Goal: Task Accomplishment & Management: Contribute content

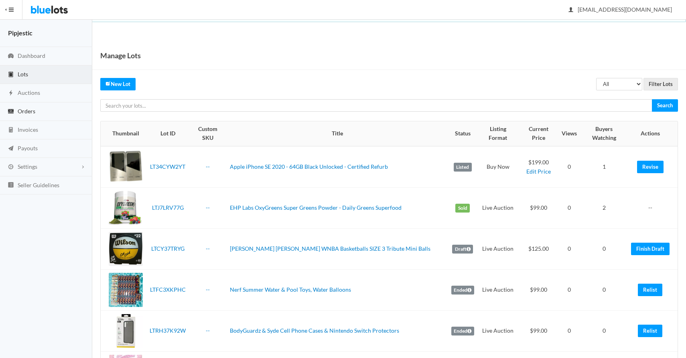
click at [43, 117] on link "Orders" at bounding box center [46, 111] width 92 height 18
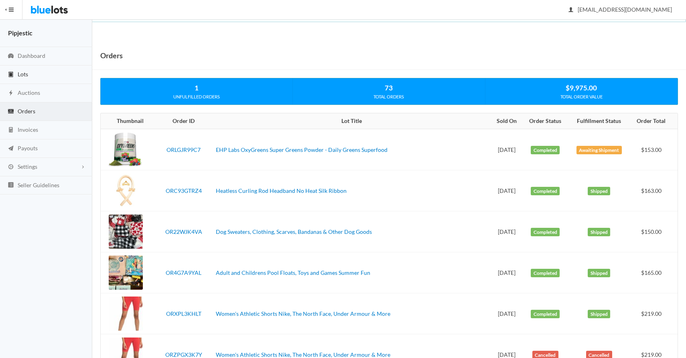
click at [35, 80] on link "Lots" at bounding box center [46, 74] width 92 height 18
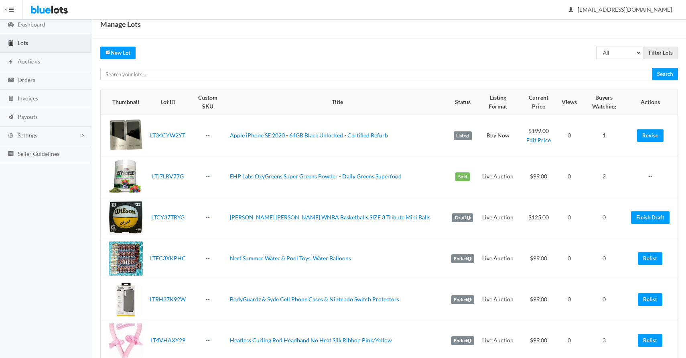
scroll to position [41, 0]
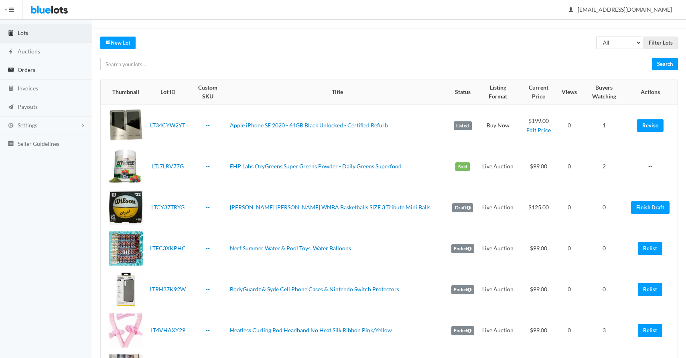
click at [39, 68] on link "Orders" at bounding box center [46, 70] width 92 height 18
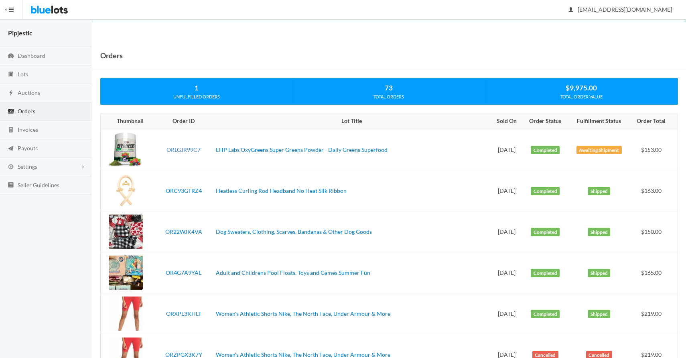
click at [201, 151] on link "ORLGJR99C7" at bounding box center [184, 149] width 34 height 7
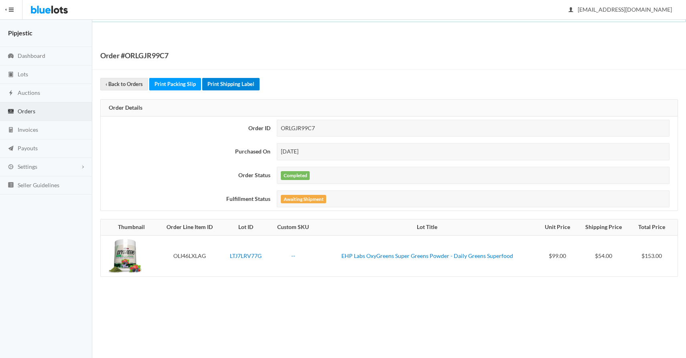
click at [228, 85] on link "Print Shipping Label" at bounding box center [230, 84] width 57 height 12
click at [53, 71] on link "Lots" at bounding box center [46, 74] width 92 height 18
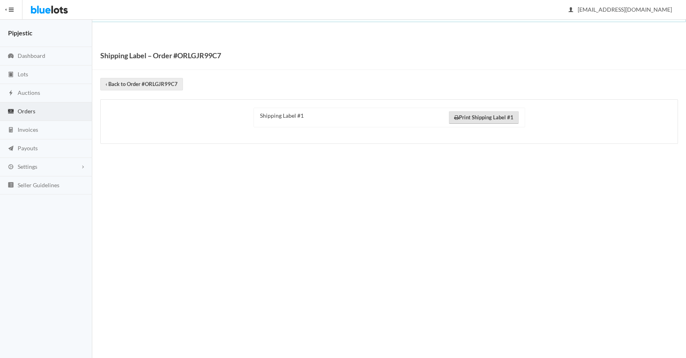
click at [506, 112] on link "Print Shipping Label #1" at bounding box center [484, 117] width 70 height 12
click at [42, 76] on link "Lots" at bounding box center [46, 74] width 92 height 18
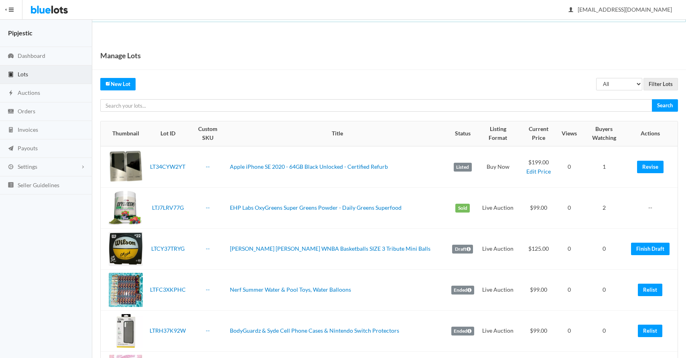
click at [293, 193] on td "EHP Labs OxyGreens Super Greens Powder - Daily Greens Superfood" at bounding box center [337, 207] width 221 height 41
click at [293, 204] on link "EHP Labs OxyGreens Super Greens Powder - Daily Greens Superfood" at bounding box center [316, 207] width 172 height 7
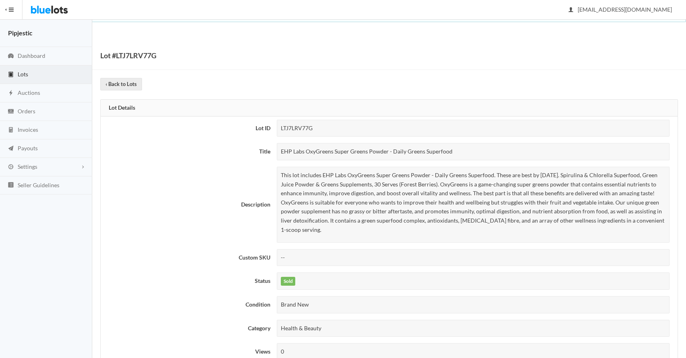
click at [376, 153] on div "EHP Labs OxyGreens Super Greens Powder - Daily Greens Superfood" at bounding box center [473, 151] width 393 height 17
copy tbody "EHP Labs OxyGreens Super Greens Powder - Daily Greens Superfood"
click at [439, 191] on p "This lot includes EHP Labs OxyGreens Super Greens Powder - Daily Greens Superfo…" at bounding box center [473, 202] width 385 height 63
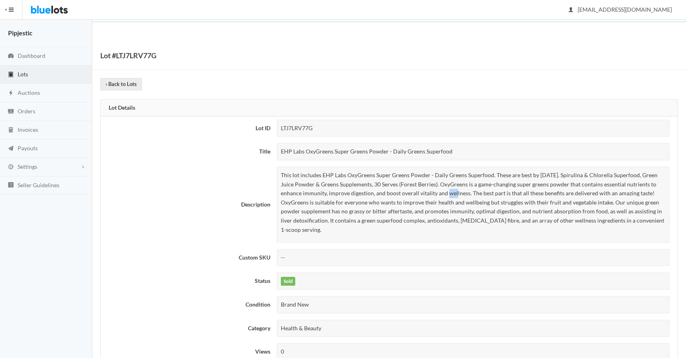
click at [439, 191] on p "This lot includes EHP Labs OxyGreens Super Greens Powder - Daily Greens Superfo…" at bounding box center [473, 202] width 385 height 63
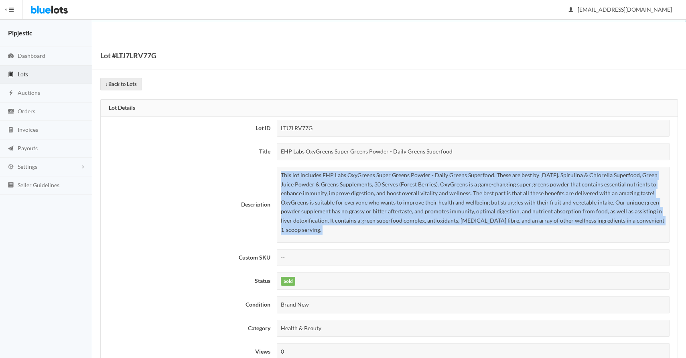
click at [439, 191] on p "This lot includes EHP Labs OxyGreens Super Greens Powder - Daily Greens Superfo…" at bounding box center [473, 202] width 385 height 63
copy tbody "This lot includes EHP Labs OxyGreens Super Greens Powder - Daily Greens Superfo…"
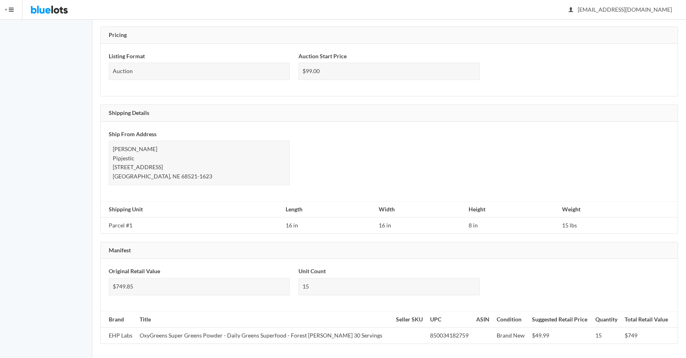
scroll to position [472, 0]
click at [233, 334] on td "OxyGreens Super Greens Powder - Daily Greens Superfood - Forest Berry 30 Servin…" at bounding box center [264, 333] width 256 height 16
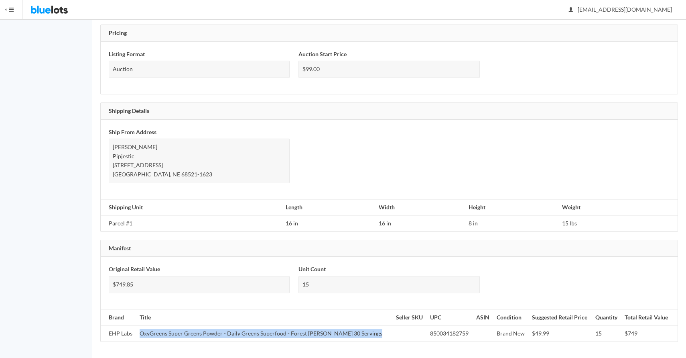
click at [233, 334] on td "OxyGreens Super Greens Powder - Daily Greens Superfood - Forest Berry 30 Servin…" at bounding box center [264, 333] width 256 height 16
copy tr "OxyGreens Super Greens Powder - Daily Greens Superfood - Forest Berry 30 Servin…"
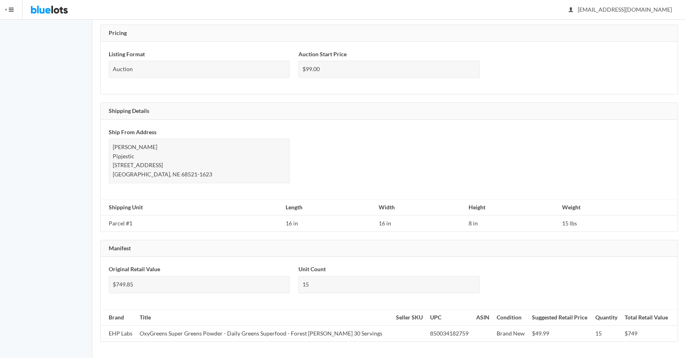
click at [442, 335] on td "850034182759" at bounding box center [450, 333] width 46 height 16
copy td "850034182759"
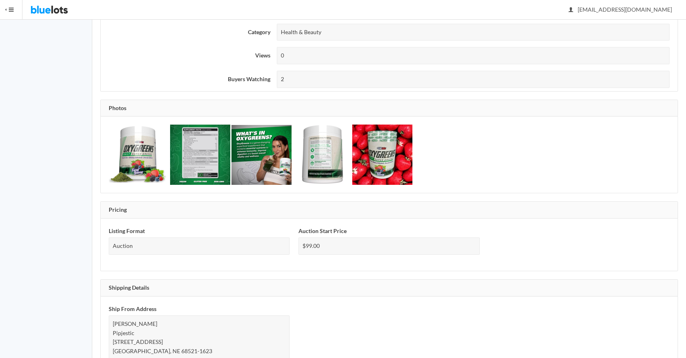
scroll to position [291, 0]
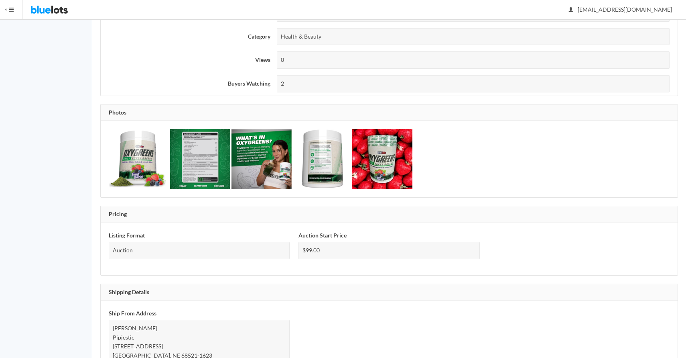
click at [142, 163] on img at bounding box center [139, 158] width 60 height 57
click at [199, 169] on img at bounding box center [200, 159] width 60 height 60
click at [260, 170] on img at bounding box center [262, 159] width 60 height 60
click at [310, 175] on img at bounding box center [322, 159] width 58 height 60
click at [381, 167] on img at bounding box center [382, 159] width 60 height 60
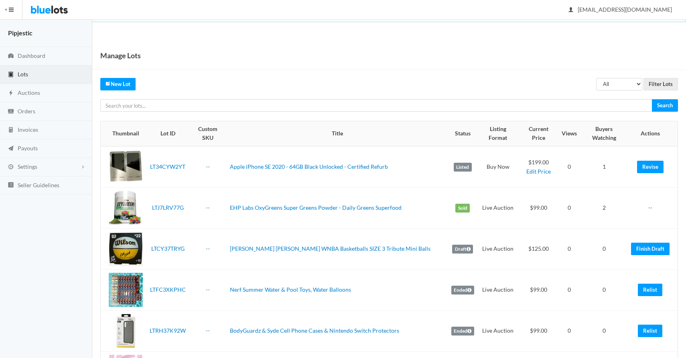
click at [121, 87] on link "New Lot" at bounding box center [117, 84] width 35 height 12
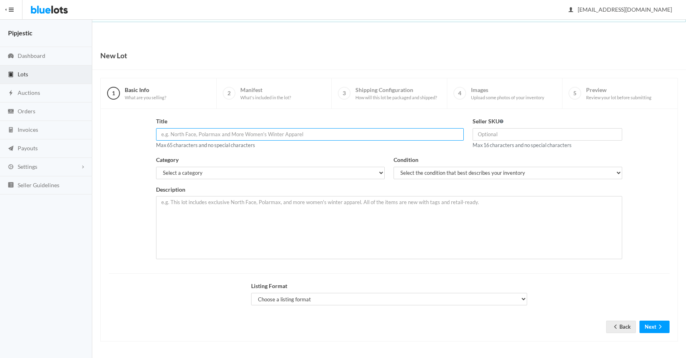
click at [242, 134] on input "text" at bounding box center [310, 134] width 308 height 12
paste input "EHP Labs OxyGreens Super Greens Powder - Daily Greens Superfood"
type input "EHP Labs OxyGreens Super Greens Powder - Daily Greens Superfood"
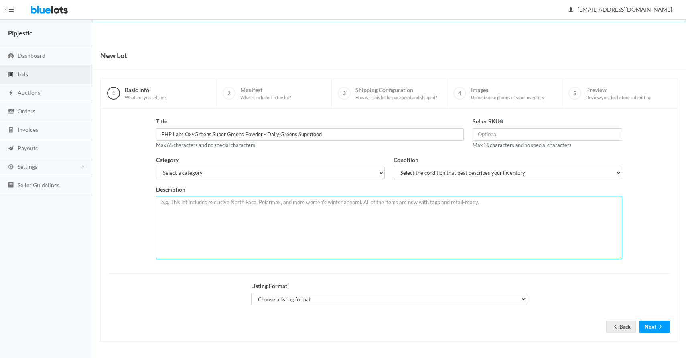
click at [352, 226] on textarea at bounding box center [389, 227] width 466 height 63
paste textarea "This lot includes EHP Labs OxyGreens Super Greens Powder - Daily Greens Superfo…"
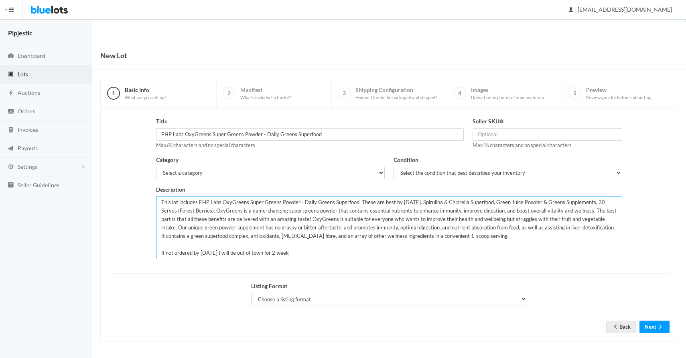
click at [158, 253] on textarea "This lot includes EHP Labs OxyGreens Super Greens Powder - Daily Greens Superfo…" at bounding box center [389, 227] width 466 height 63
click at [325, 244] on textarea "This lot includes EHP Labs OxyGreens Super Greens Powder - Daily Greens Superfo…" at bounding box center [389, 227] width 466 height 63
click at [513, 240] on textarea "This lot includes EHP Labs OxyGreens Super Greens Powder - Daily Greens Superfo…" at bounding box center [389, 227] width 466 height 63
drag, startPoint x: 360, startPoint y: 203, endPoint x: 46, endPoint y: 178, distance: 315.2
click at [46, 178] on body "Bluelots is for sale. If you are interested in purchasing the business, please …" at bounding box center [343, 179] width 686 height 358
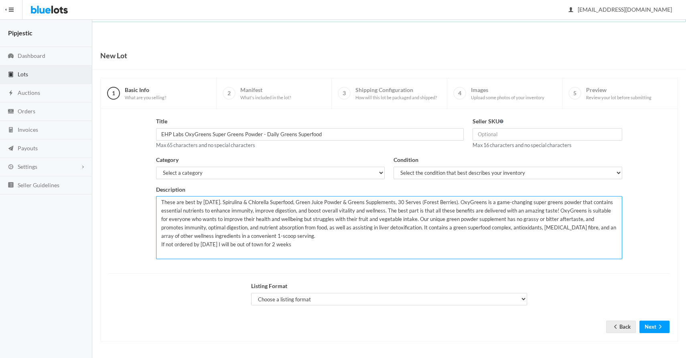
click at [323, 249] on textarea "These are best by 10/21/2025. Spirulina & Chlorella Superfood, Green Juice Powd…" at bounding box center [389, 227] width 466 height 63
type textarea "These are best by 10/21/2025. Spirulina & Chlorella Superfood, Green Juice Powd…"
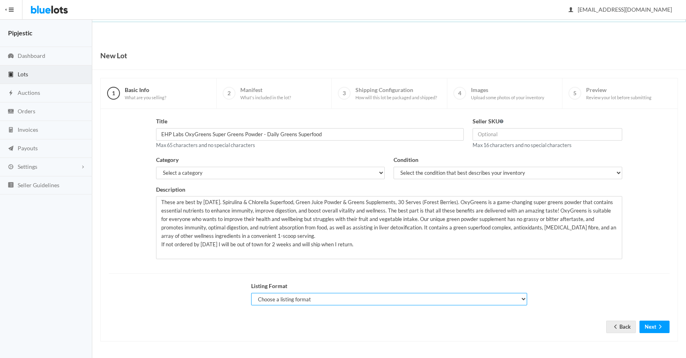
click at [332, 298] on select "Choose a listing format Auction Buy Now" at bounding box center [389, 299] width 276 height 12
select select "false"
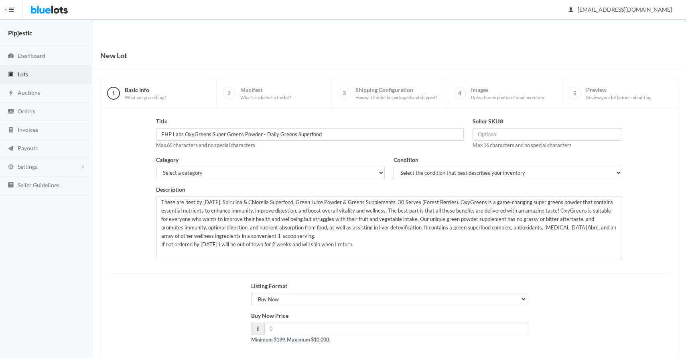
click at [354, 335] on div "Buy Now Price $ Minimum $199. Maximum $10,000." at bounding box center [389, 327] width 276 height 33
click at [355, 331] on input "number" at bounding box center [395, 328] width 263 height 12
type input "200"
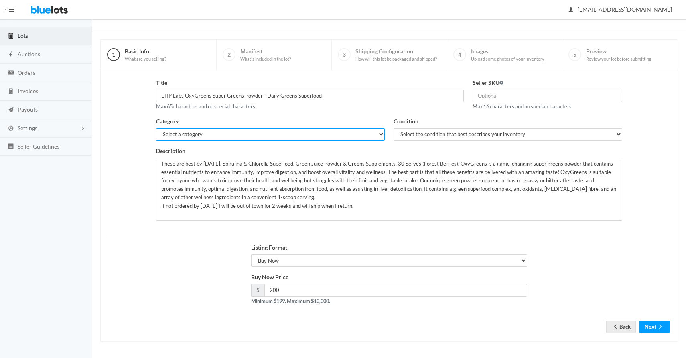
click at [228, 134] on select "Select a category Electronics Clothing, Shoes & Accessories Appliances Home & G…" at bounding box center [270, 134] width 229 height 12
select select "7"
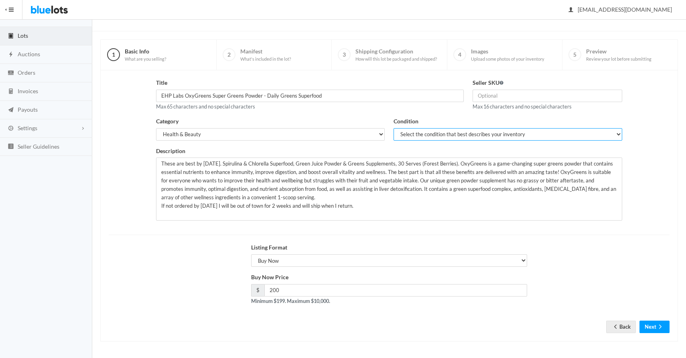
click at [468, 134] on select "Select the condition that best describes your inventory Brand New Shelf Pulls C…" at bounding box center [508, 134] width 229 height 12
select select "1"
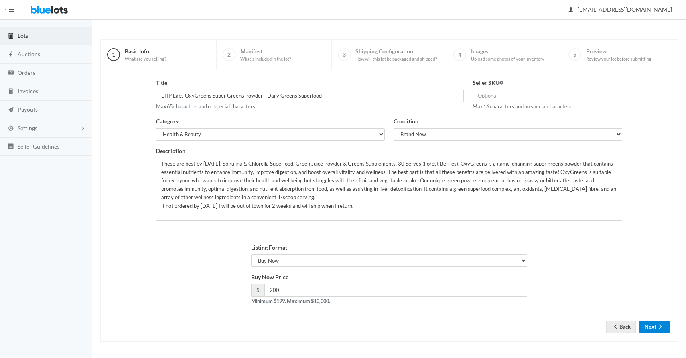
click at [659, 328] on icon "arrow forward" at bounding box center [660, 326] width 8 height 6
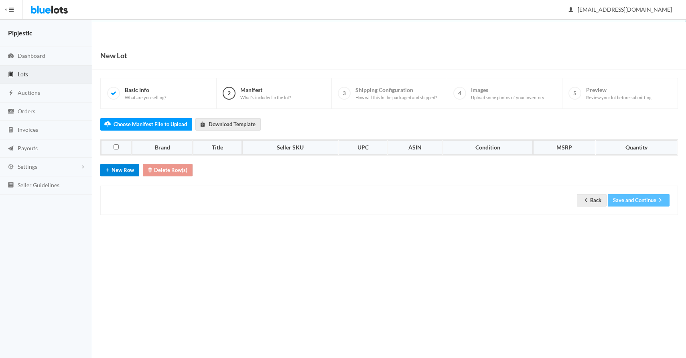
click at [115, 175] on button "New Row" at bounding box center [119, 170] width 39 height 12
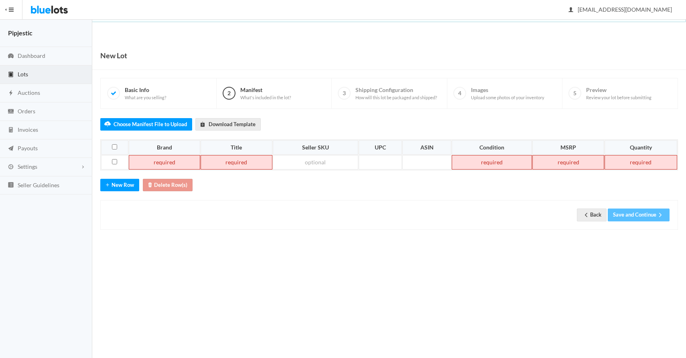
click at [172, 165] on td at bounding box center [165, 162] width 72 height 14
paste td
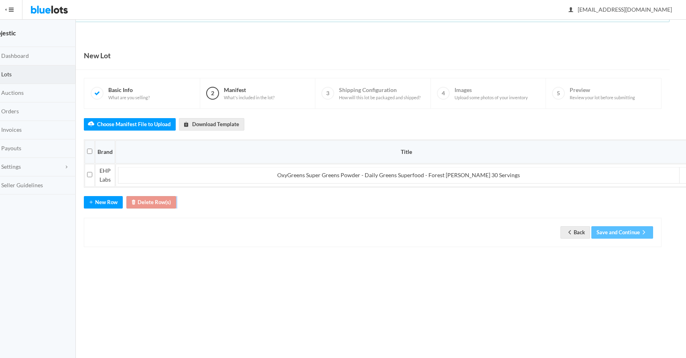
drag, startPoint x: 450, startPoint y: 213, endPoint x: 685, endPoint y: 199, distance: 235.5
click at [670, 199] on html "Bluelots is for sale. If you are interested in purchasing the business, please …" at bounding box center [327, 179] width 686 height 358
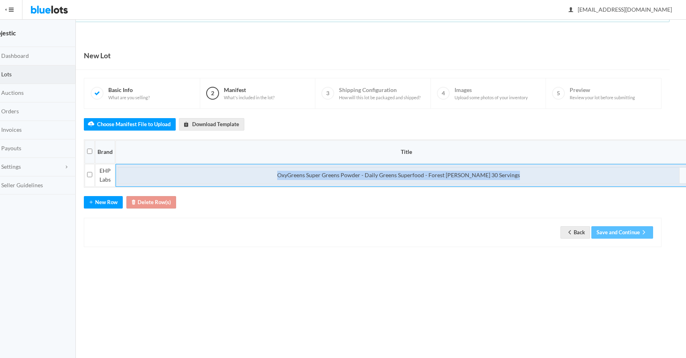
drag, startPoint x: 645, startPoint y: 185, endPoint x: 684, endPoint y: 182, distance: 38.7
click at [685, 181] on td "OxyGreens Super Greens Powder - Daily Greens Superfood - Forest [PERSON_NAME] 3…" at bounding box center [407, 175] width 582 height 23
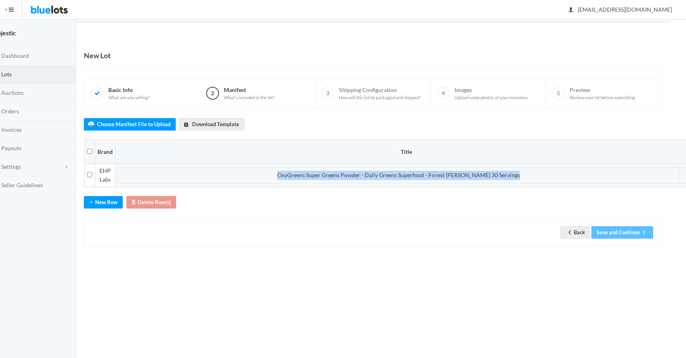
scroll to position [0, 173]
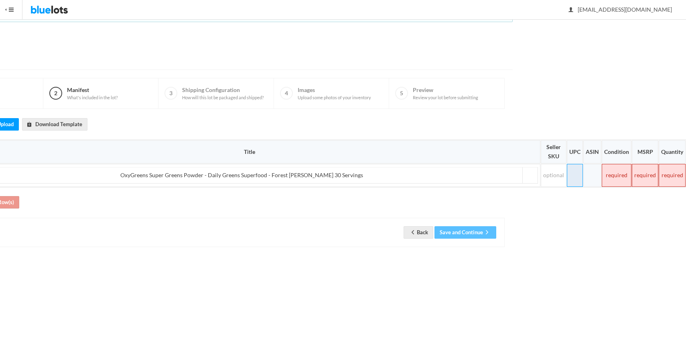
paste td
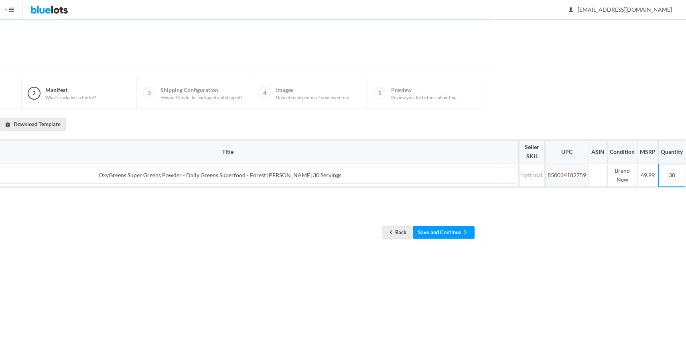
scroll to position [0, 0]
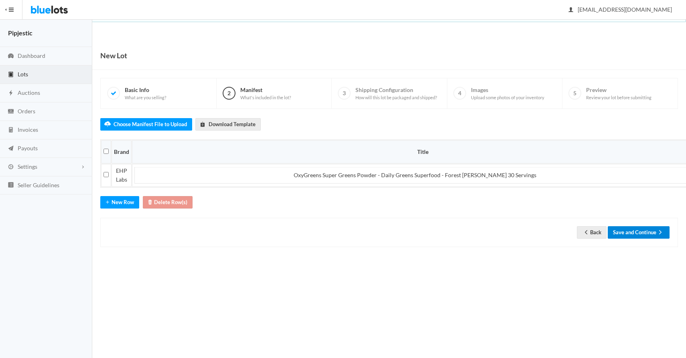
click at [643, 238] on button "Save and Continue" at bounding box center [639, 232] width 62 height 12
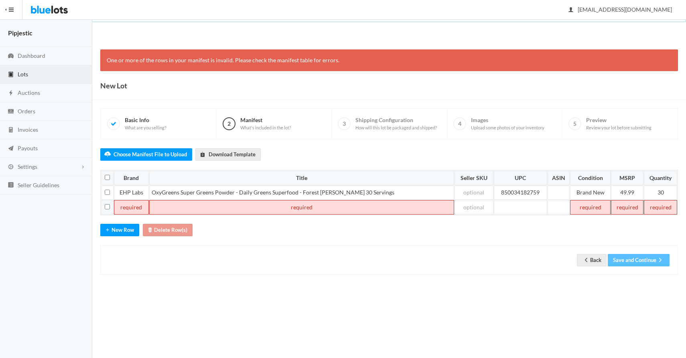
click at [110, 209] on td at bounding box center [107, 207] width 12 height 14
click at [108, 205] on input "checkbox" at bounding box center [107, 206] width 5 height 5
checkbox input "true"
click at [163, 229] on button "Delete Row(s)" at bounding box center [168, 229] width 50 height 12
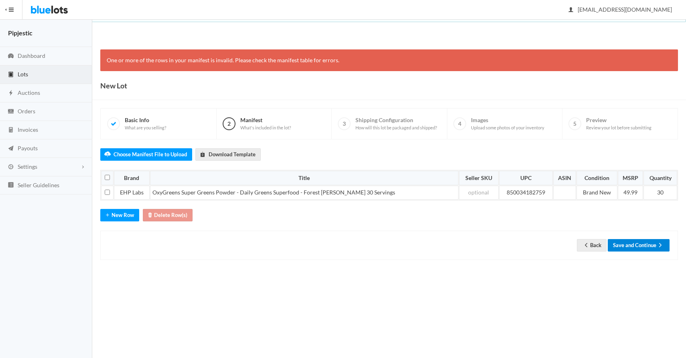
click at [628, 244] on button "Save and Continue" at bounding box center [639, 245] width 62 height 12
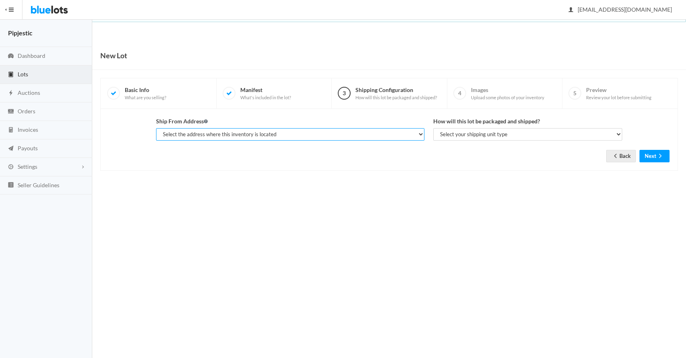
click at [307, 136] on select "Select the address where this inventory is located Seth Almburg, Pipjestic, 420…" at bounding box center [290, 134] width 268 height 12
select select "7683"
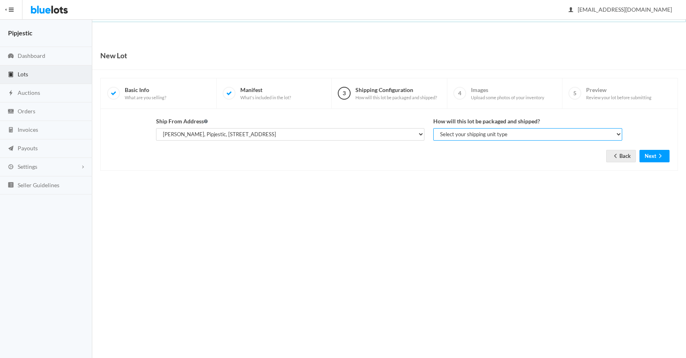
click at [464, 138] on select "Select your shipping unit type Parcel Pallet Truckload" at bounding box center [527, 134] width 189 height 12
select select "parcel"
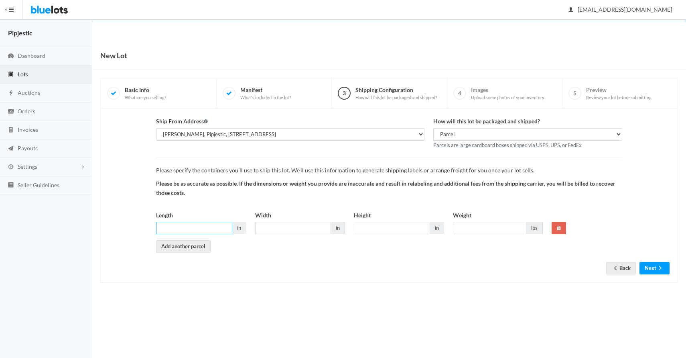
click at [187, 229] on input "Length" at bounding box center [194, 227] width 76 height 12
type input "20"
type input "10"
type input "30"
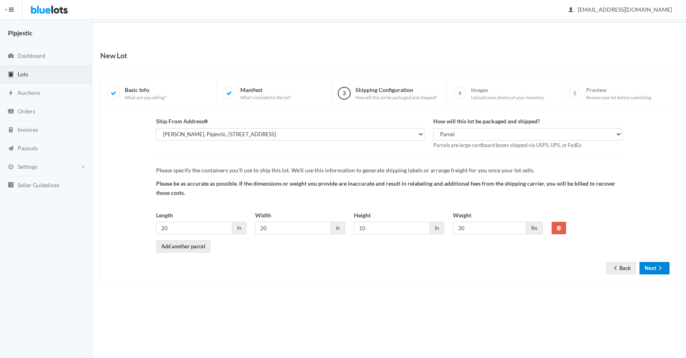
click at [662, 269] on icon "arrow forward" at bounding box center [660, 267] width 8 height 6
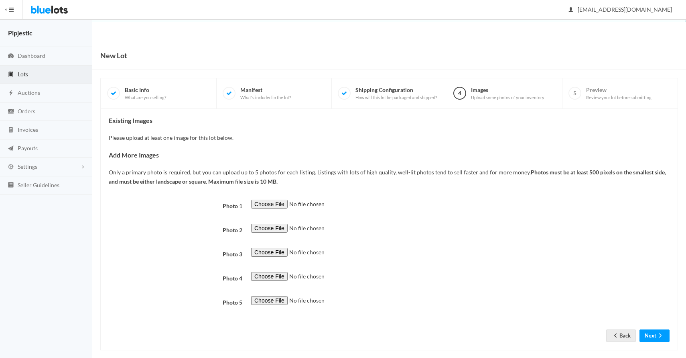
scroll to position [10, 0]
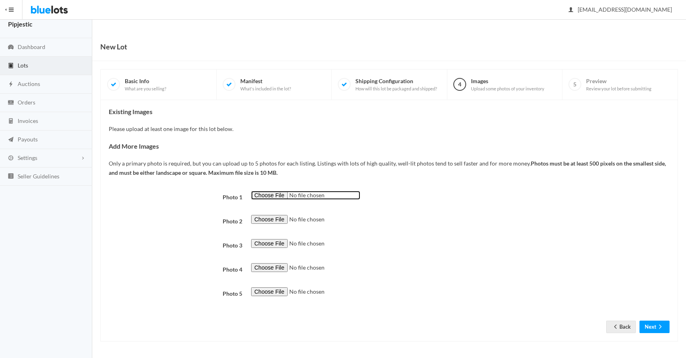
click at [266, 194] on input "file" at bounding box center [305, 195] width 109 height 9
type input "C:\fakepath\fc62ea05-9b7d-4c27-88dd-49e6bc9bc840-1754070501.png"
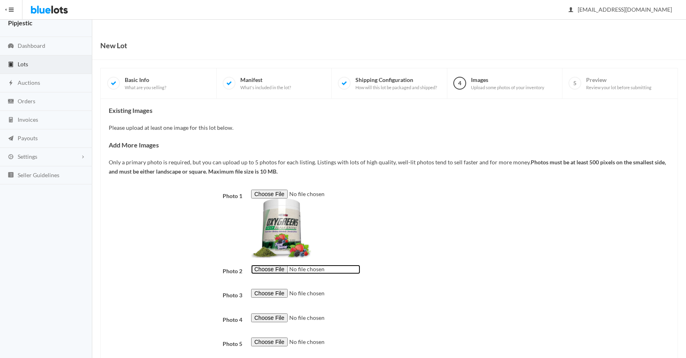
click at [276, 271] on input "file" at bounding box center [305, 268] width 109 height 9
type input "C:\fakepath\83804d20-968c-4b41-9e9b-3395e0e3505b-1754070502.png"
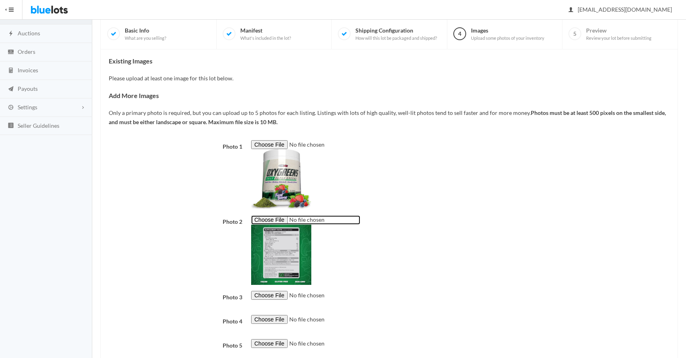
scroll to position [61, 0]
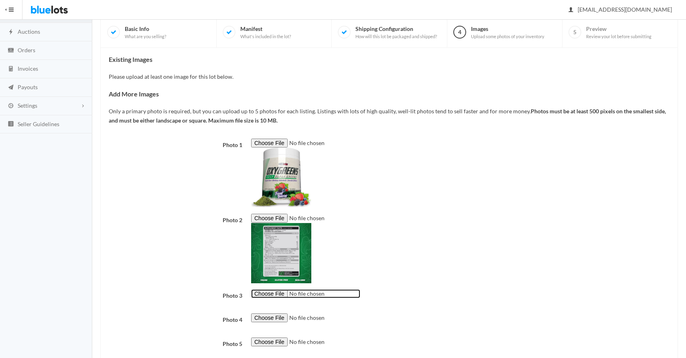
click at [271, 293] on input "file" at bounding box center [305, 293] width 109 height 9
type input "C:\fakepath\3abc8977-725e-4fa1-86ae-bcaed6b70b5f-1754070503.png"
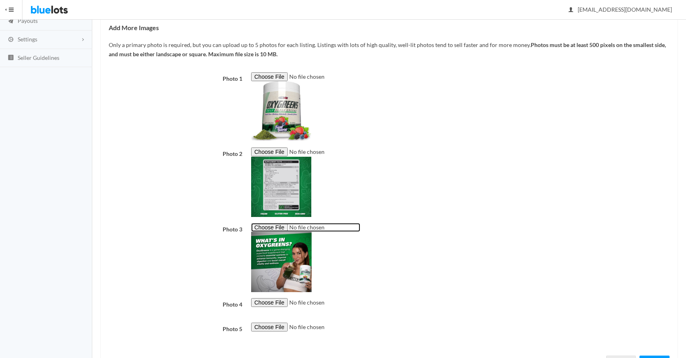
scroll to position [163, 0]
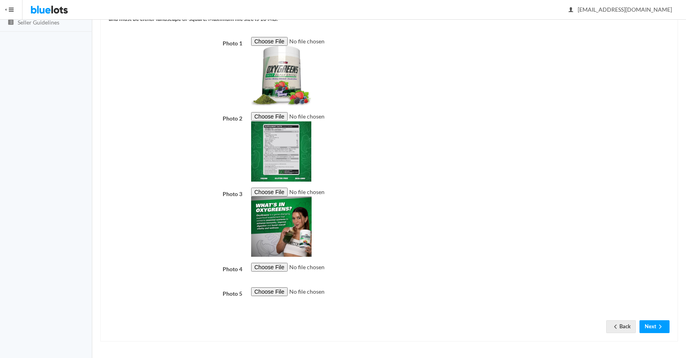
click at [264, 274] on div at bounding box center [460, 271] width 427 height 18
click at [268, 269] on input "file" at bounding box center [305, 266] width 109 height 9
type input "C:\fakepath\c51345ad-ee4b-4b15-840e-dcc2218c3bc2-1754070504.png"
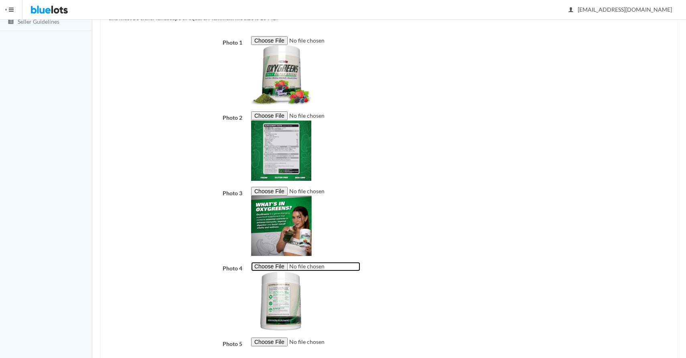
scroll to position [214, 0]
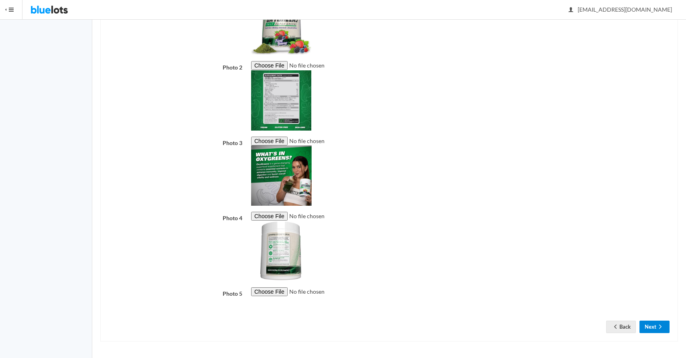
click at [659, 332] on button "Next" at bounding box center [655, 326] width 30 height 12
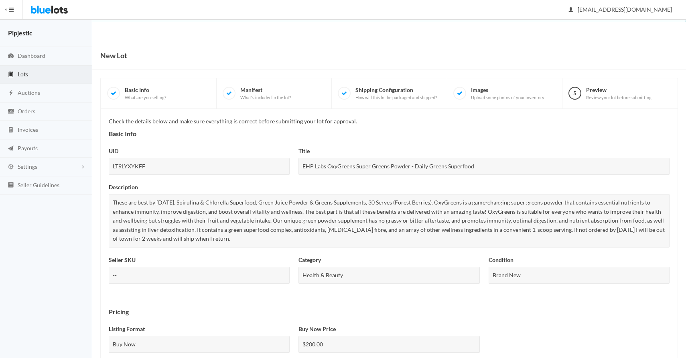
scroll to position [266, 0]
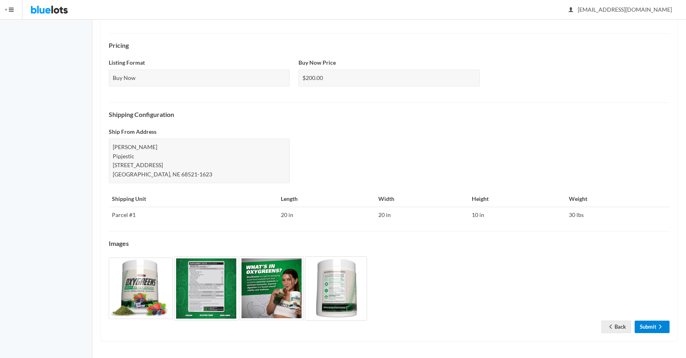
click at [643, 325] on link "Submit" at bounding box center [652, 326] width 35 height 12
